Goal: Transaction & Acquisition: Purchase product/service

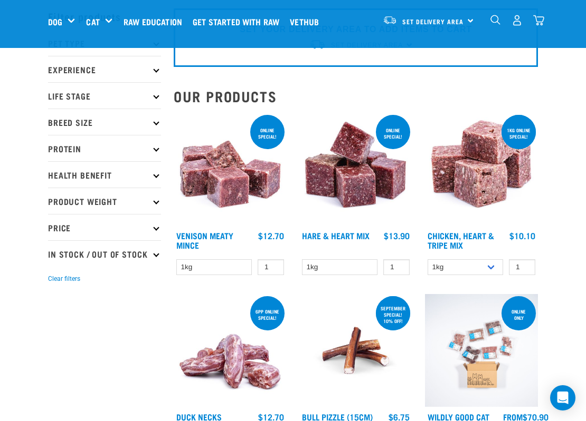
scroll to position [24, 0]
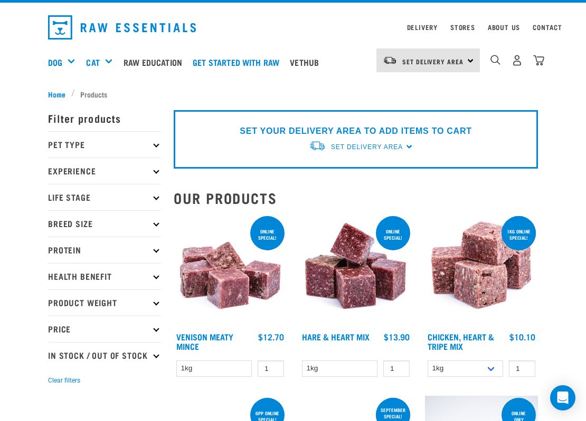
click at [87, 151] on p "Pet Type" at bounding box center [104, 144] width 113 height 26
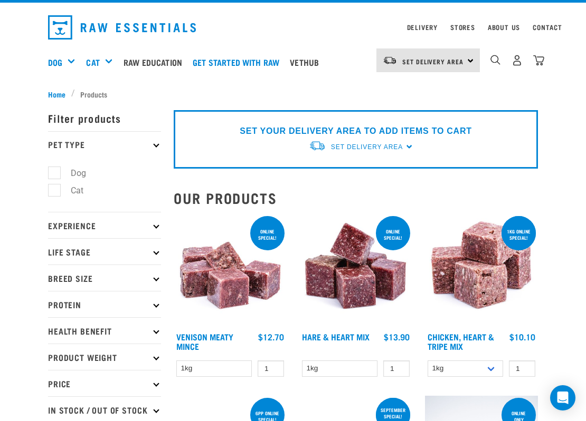
click at [54, 171] on label "Dog" at bounding box center [72, 173] width 36 height 13
click at [54, 171] on input "Dog" at bounding box center [51, 171] width 7 height 7
checkbox input "true"
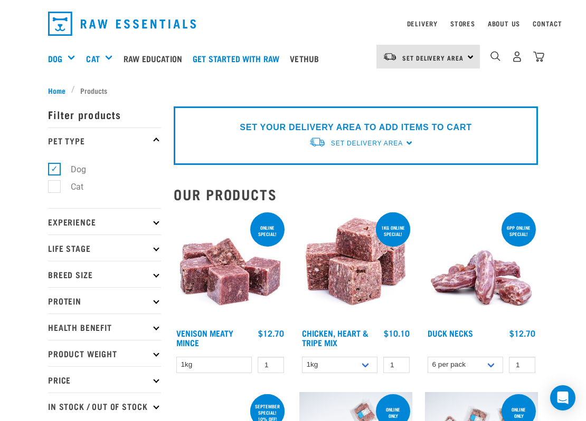
scroll to position [30, 0]
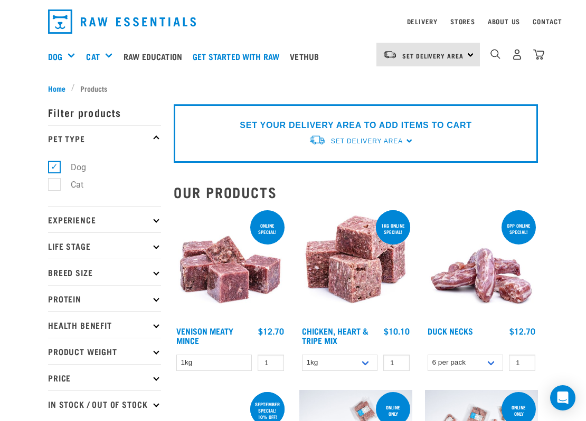
click at [53, 214] on p "Experience" at bounding box center [104, 219] width 113 height 26
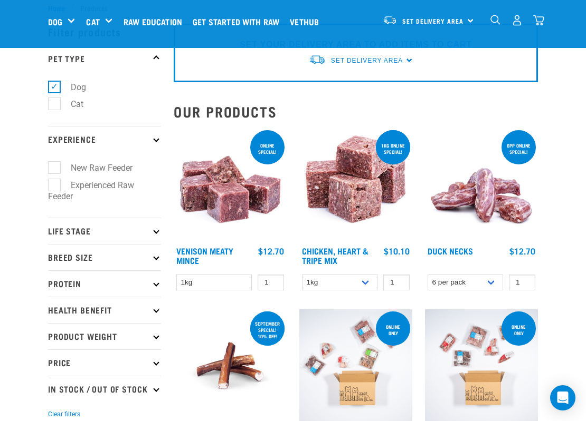
scroll to position [68, 0]
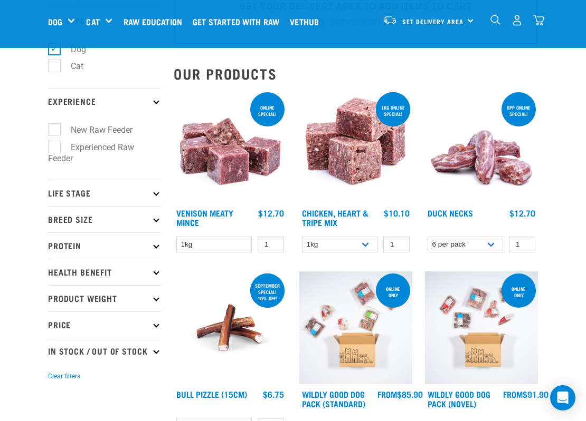
click at [52, 196] on p "Life Stage" at bounding box center [104, 193] width 113 height 26
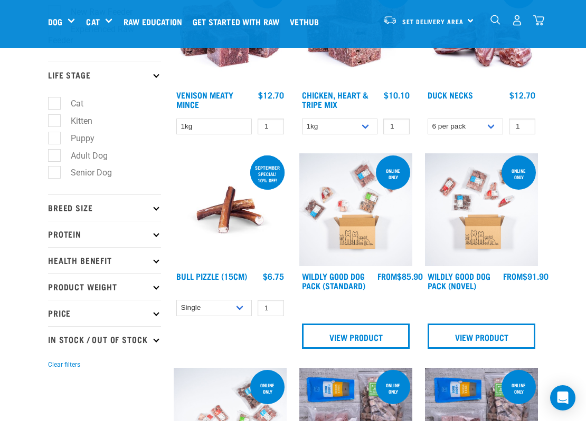
scroll to position [265, 0]
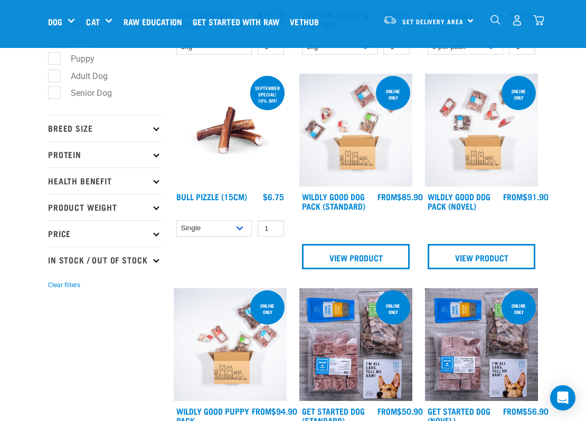
click at [56, 127] on p "Breed Size" at bounding box center [104, 128] width 113 height 26
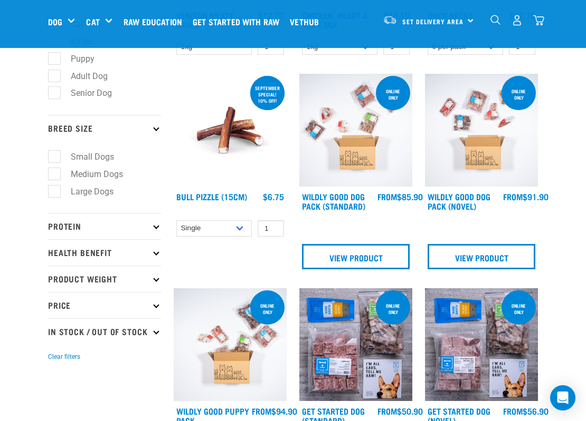
click at [54, 194] on label "Large Dogs" at bounding box center [86, 191] width 64 height 13
click at [53, 193] on input "Large Dogs" at bounding box center [51, 189] width 7 height 7
checkbox input "true"
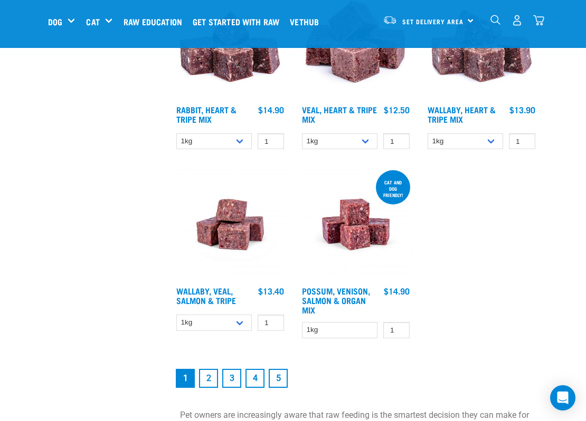
scroll to position [2026, 0]
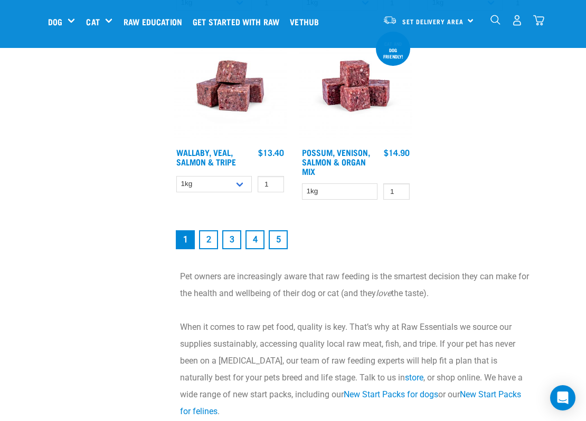
click at [271, 245] on link "5" at bounding box center [278, 240] width 19 height 19
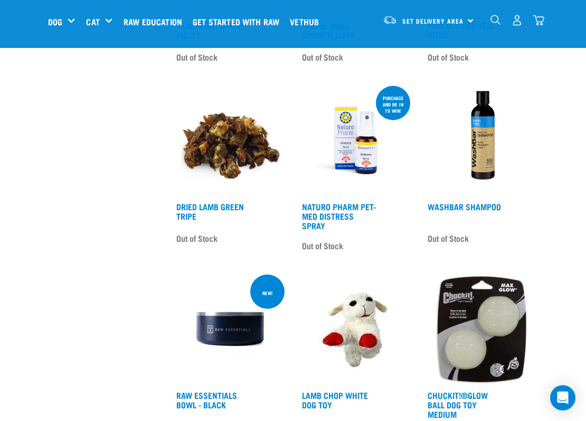
scroll to position [608, 0]
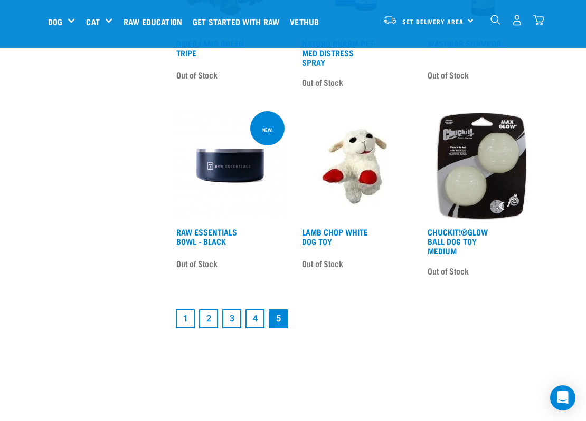
click at [207, 314] on link "2" at bounding box center [208, 319] width 19 height 19
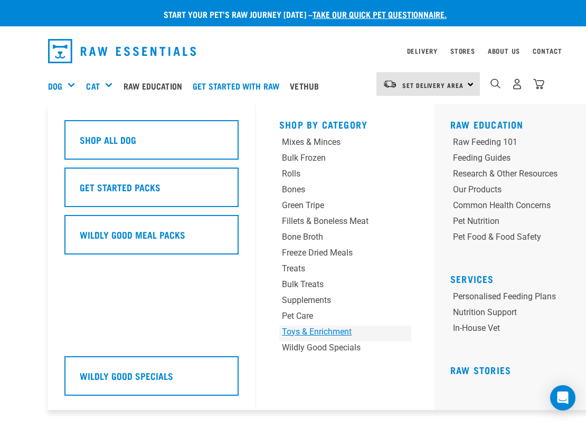
click at [293, 328] on div "Toys & Enrichment" at bounding box center [334, 332] width 104 height 13
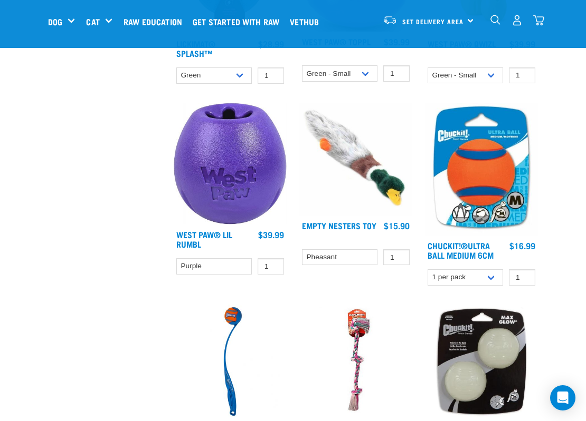
scroll to position [418, 0]
